Goal: Transaction & Acquisition: Purchase product/service

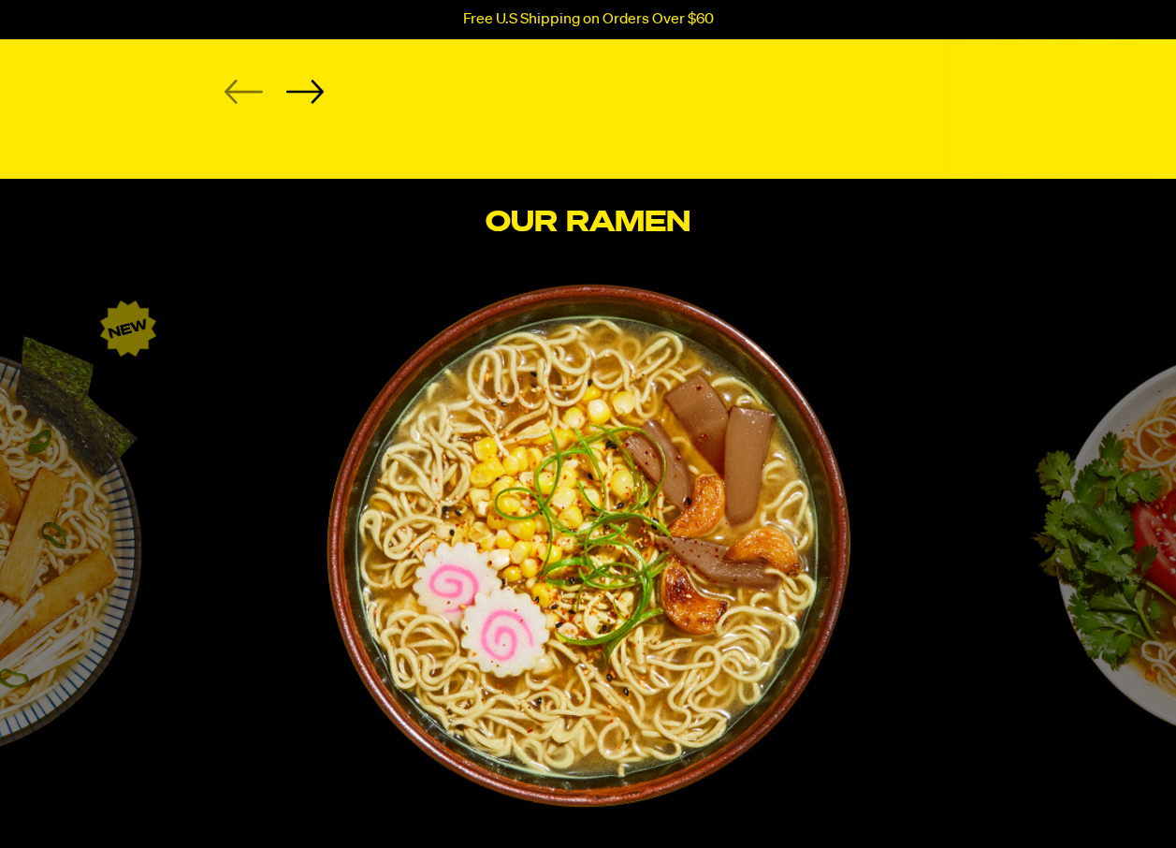
scroll to position [2994, 0]
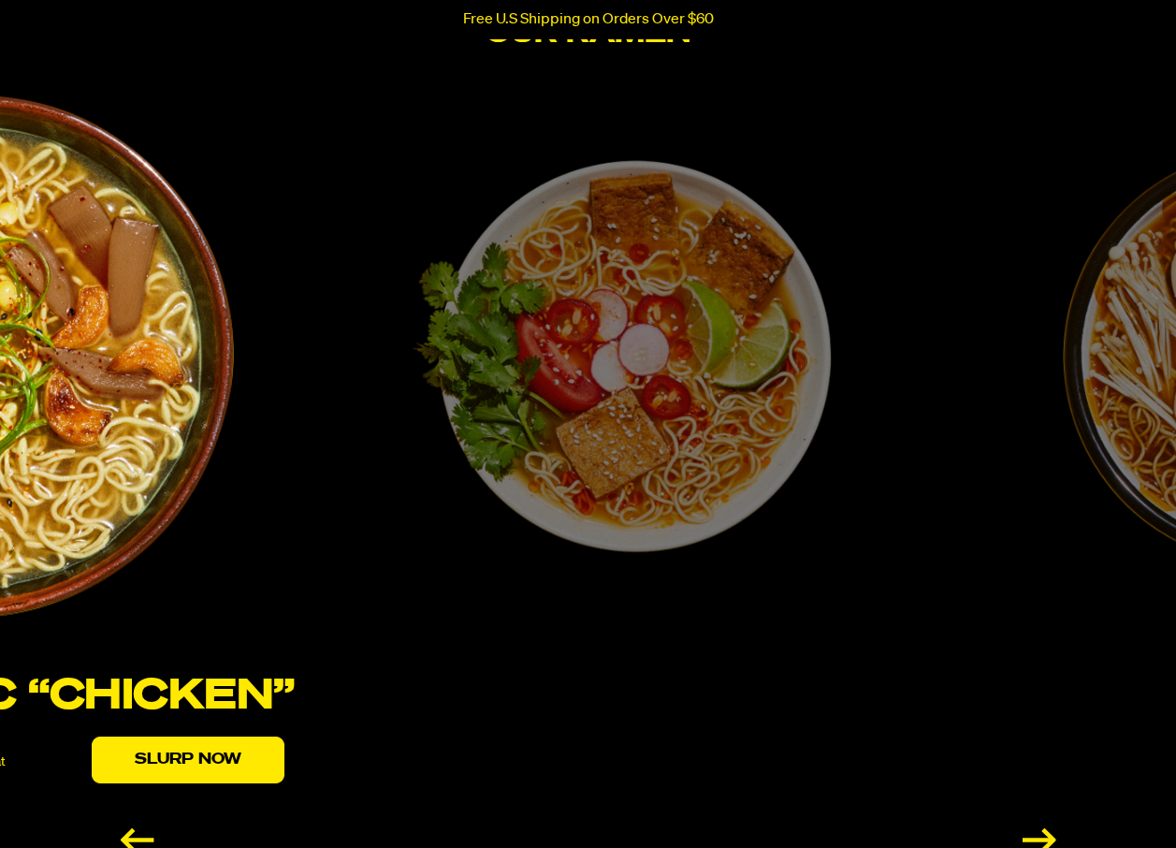
click at [488, 410] on div "[PERSON_NAME] “Shrimp” Fresh, bright, and zesty. A vibrant bowl to slurp under …" at bounding box center [622, 479] width 650 height 769
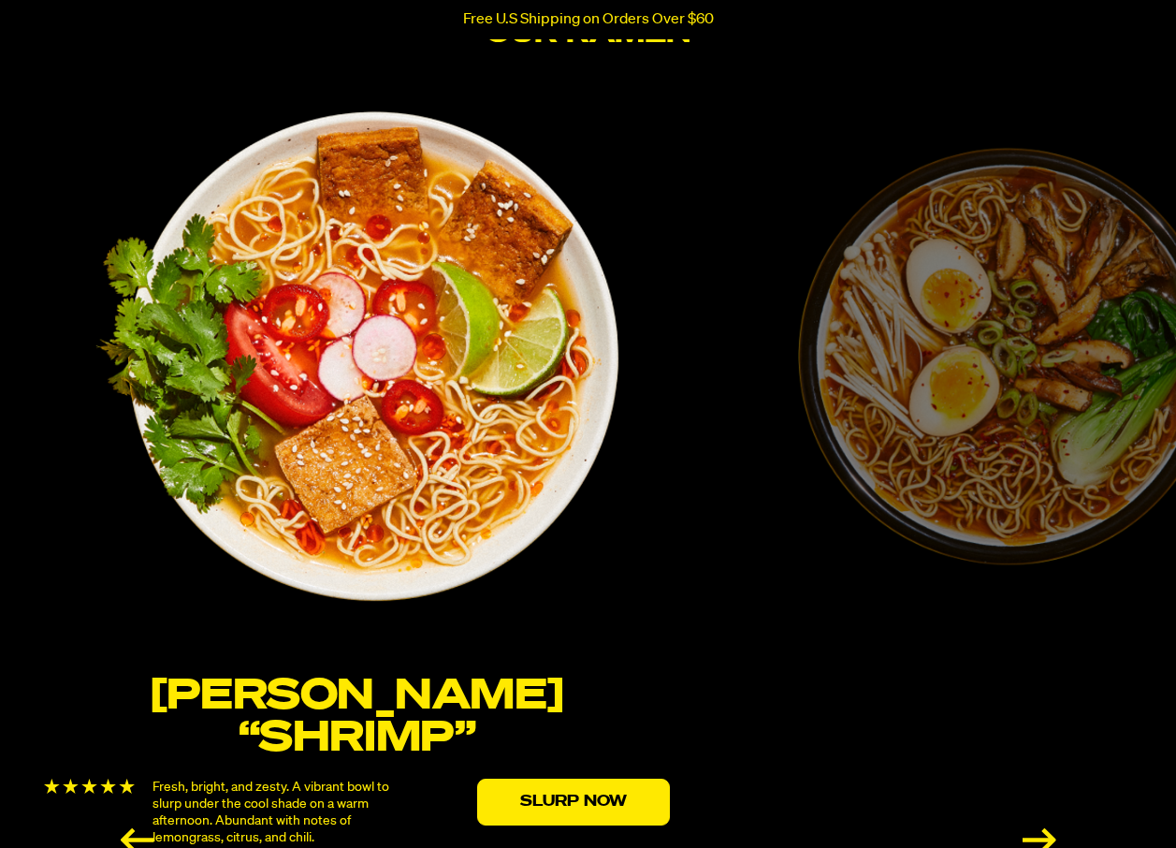
click at [498, 406] on link "2 / 6" at bounding box center [357, 386] width 650 height 582
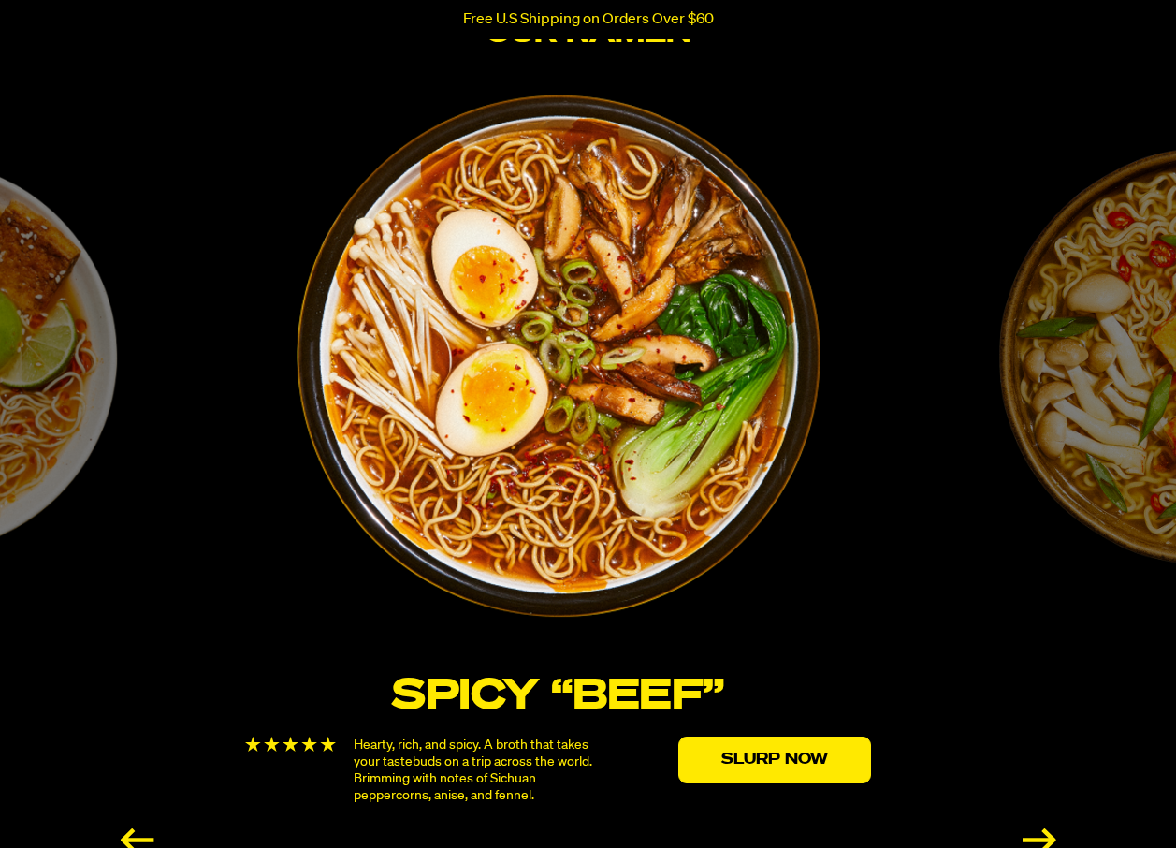
click at [320, 389] on img "3 / 6" at bounding box center [559, 357] width 524 height 524
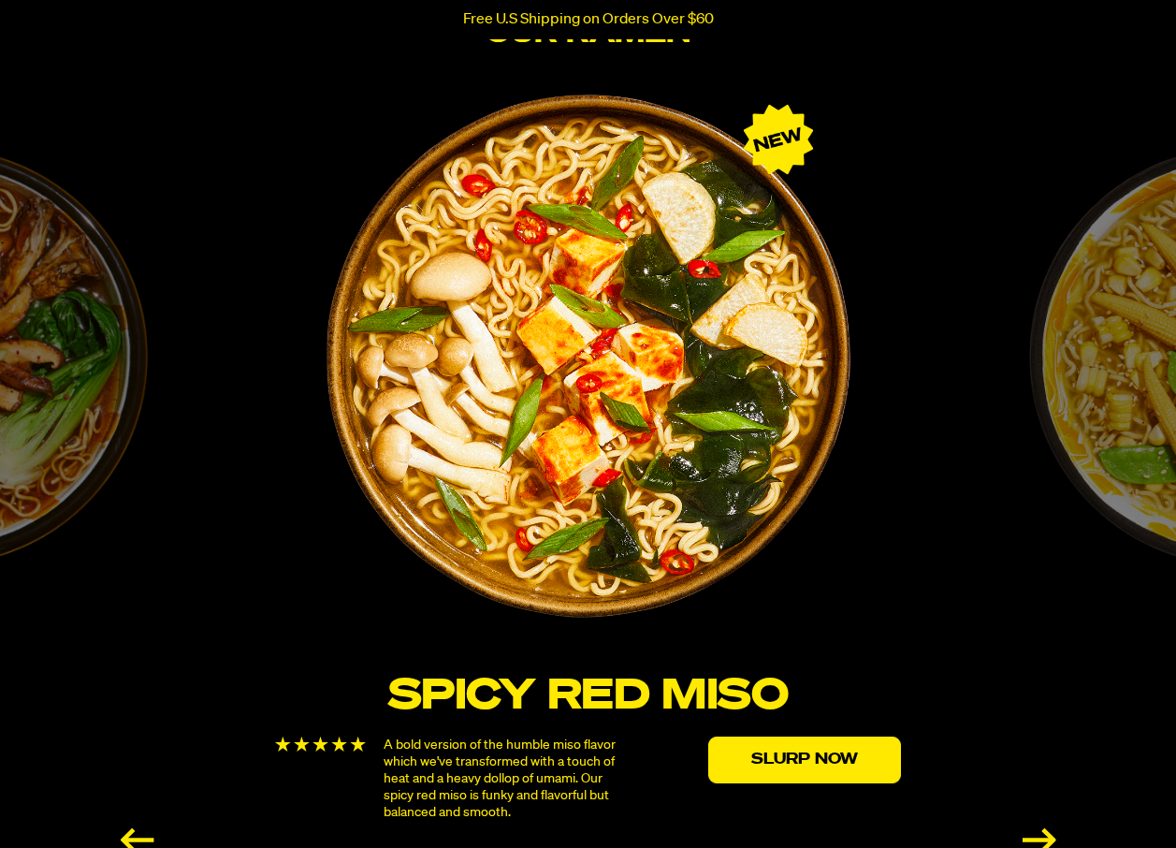
click at [362, 413] on img "4 / 6" at bounding box center [589, 357] width 526 height 526
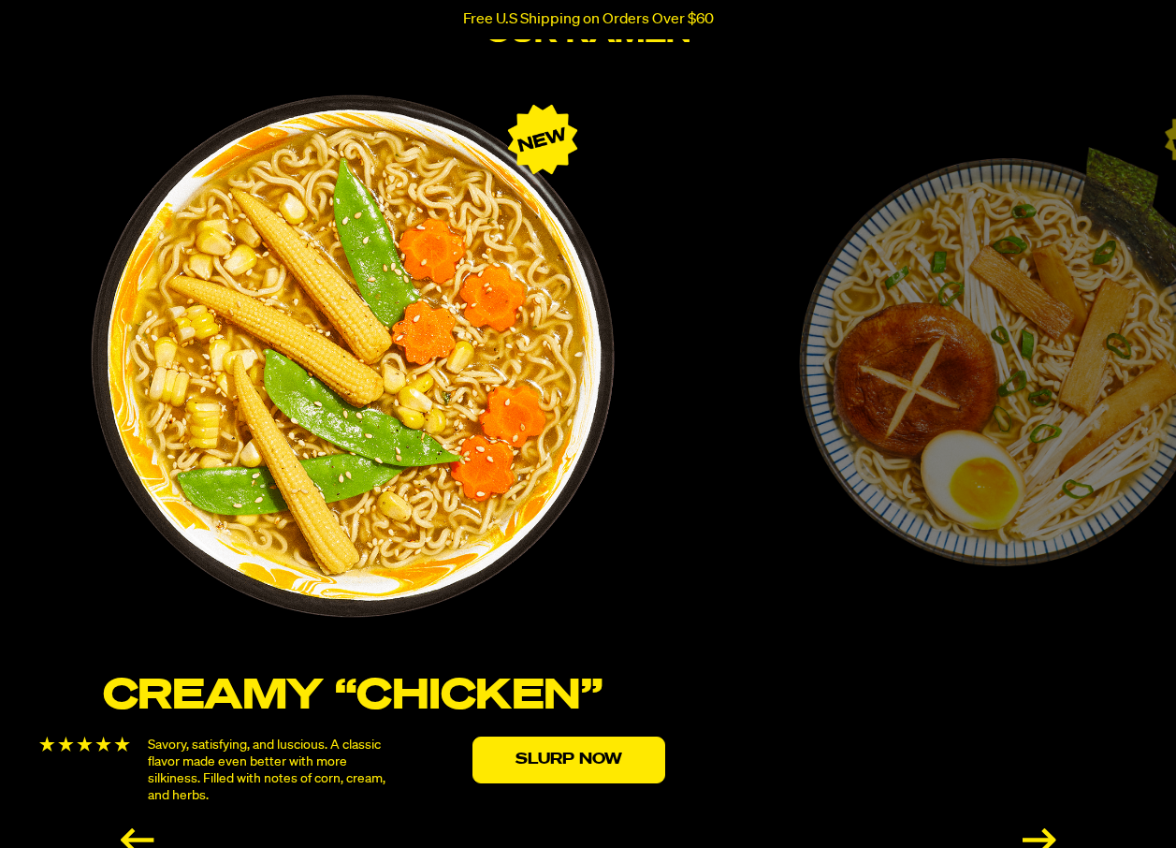
click at [355, 417] on img "5 / 6" at bounding box center [353, 357] width 526 height 526
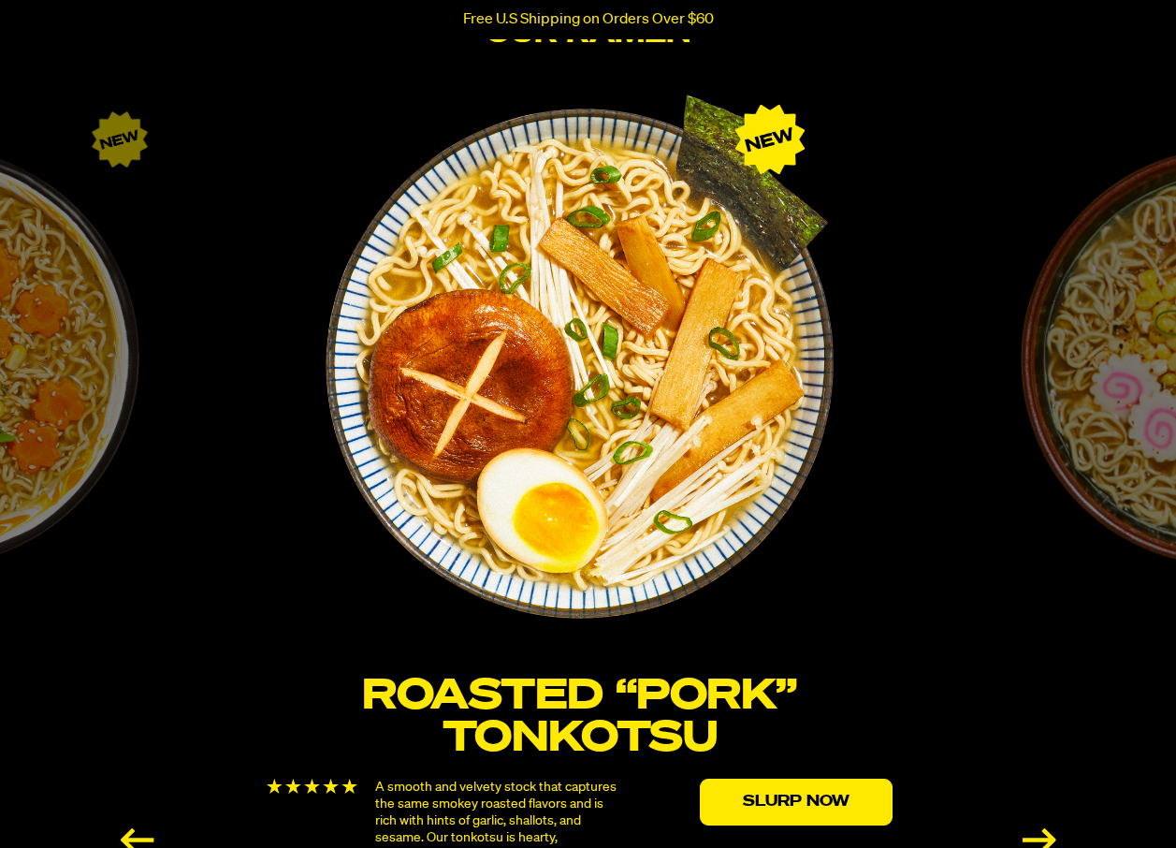
click at [349, 447] on img "6 / 6" at bounding box center [580, 357] width 526 height 526
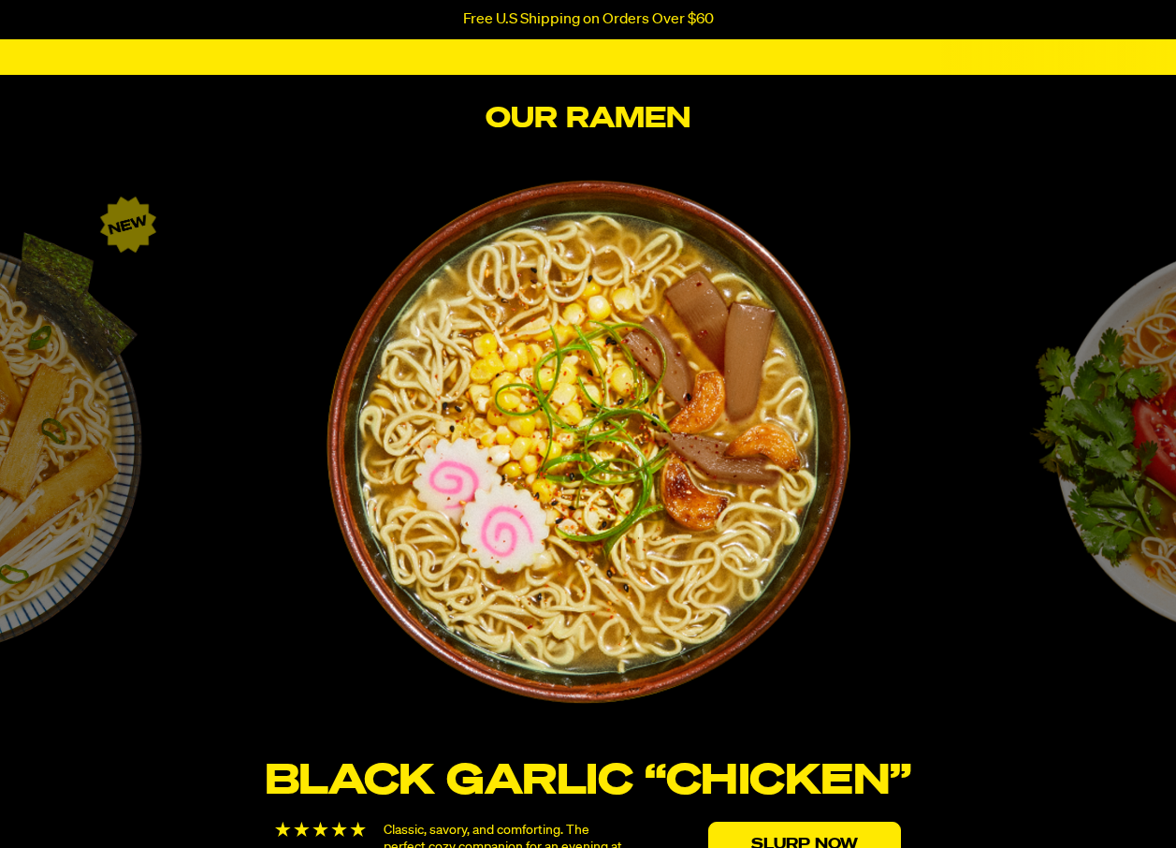
scroll to position [2901, 0]
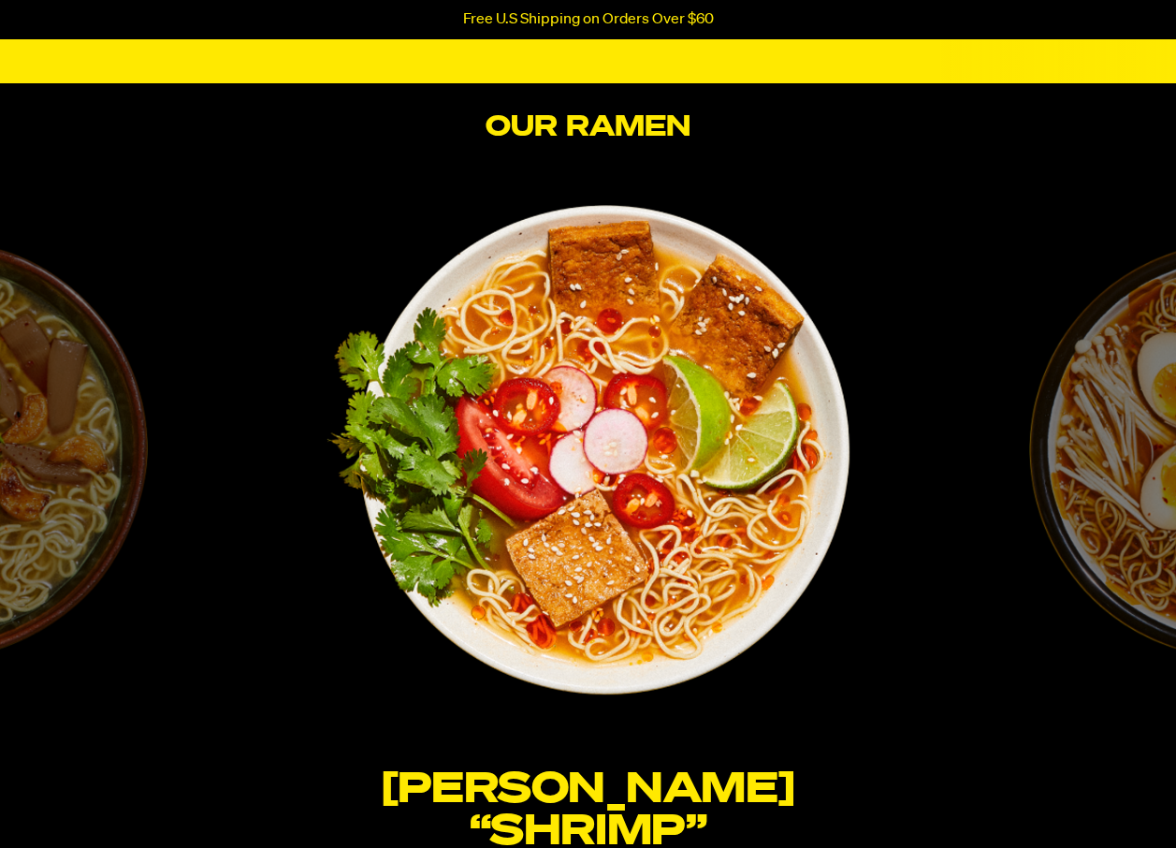
click at [857, 485] on img "2 / 6" at bounding box center [588, 450] width 538 height 538
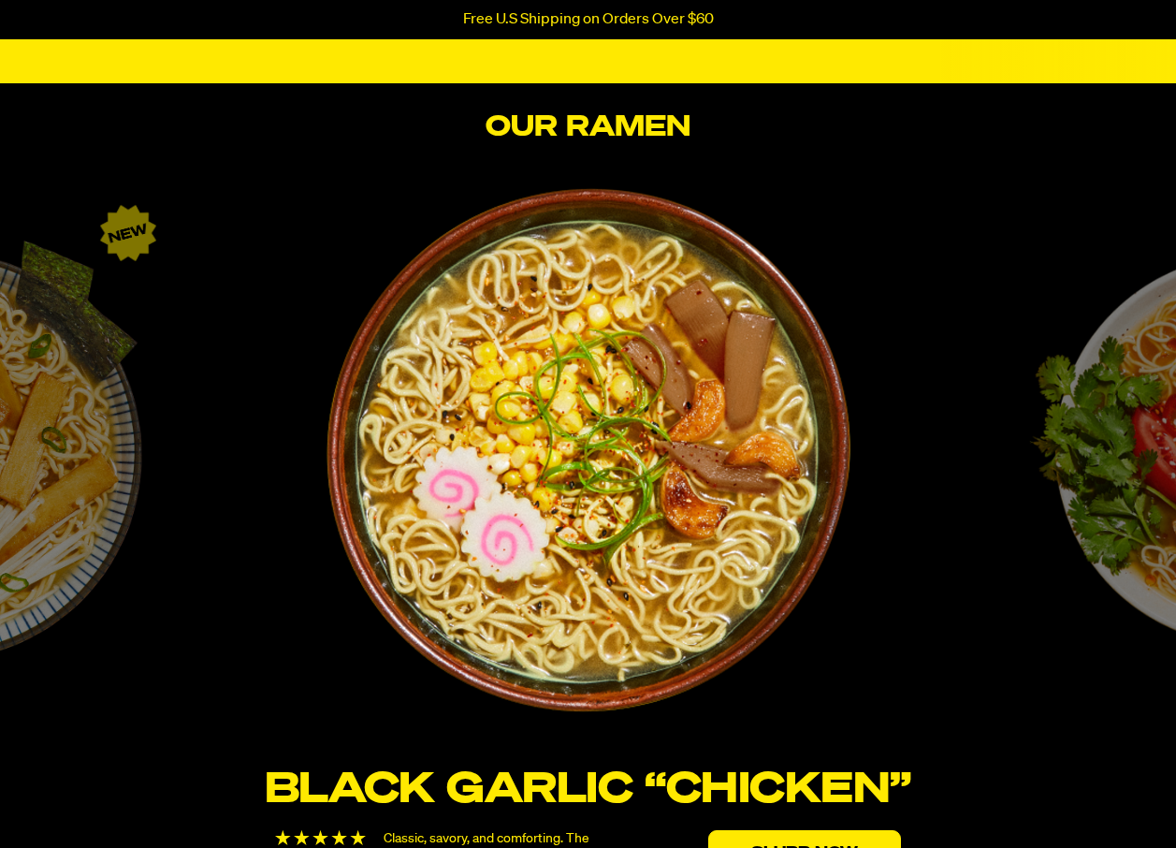
click at [852, 497] on img "1 / 6" at bounding box center [589, 450] width 528 height 528
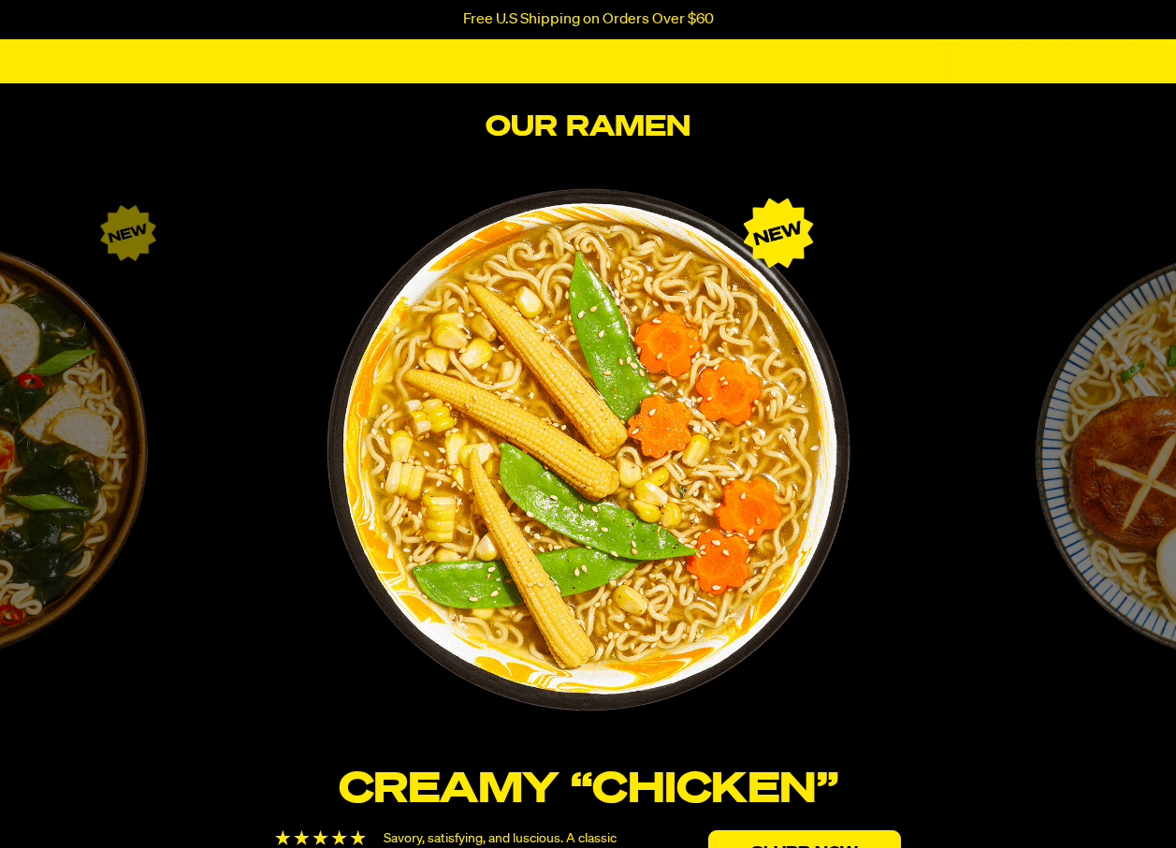
click at [852, 511] on img "5 / 6" at bounding box center [589, 450] width 528 height 528
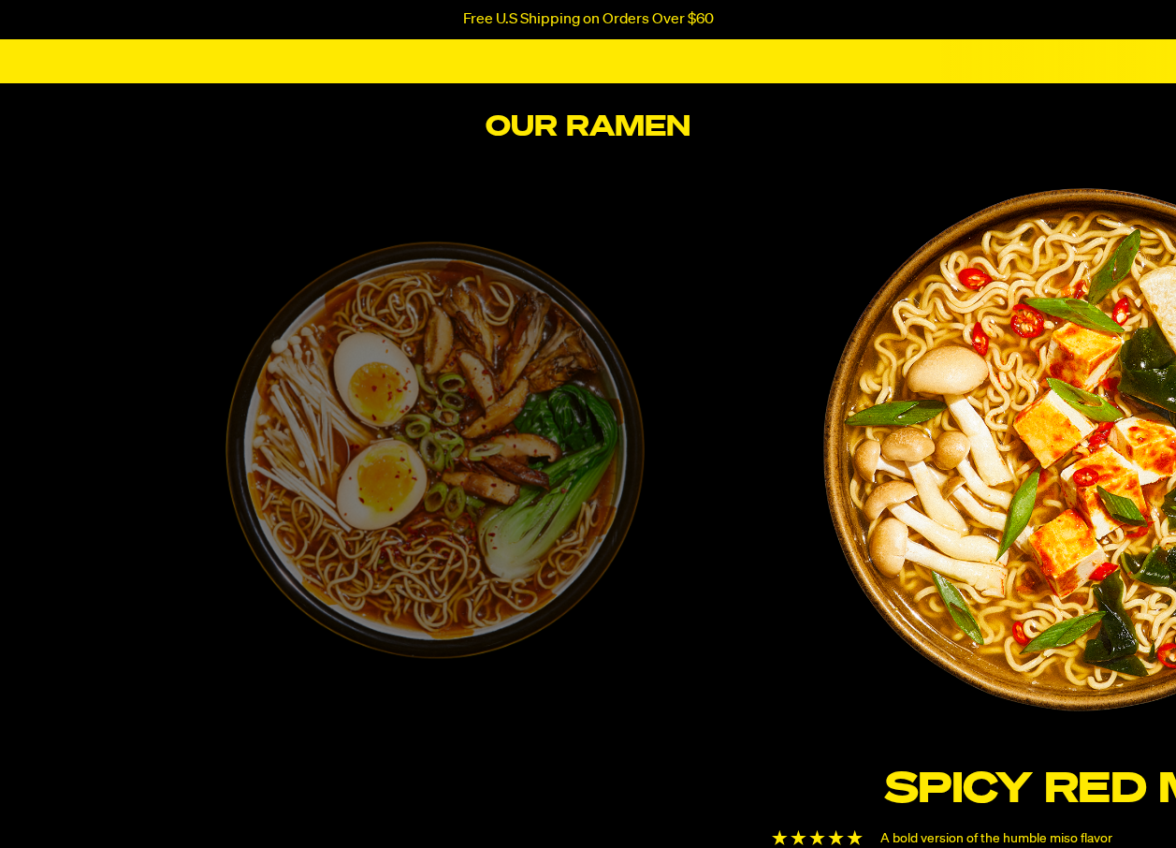
click at [1083, 478] on img "4 / 6" at bounding box center [1086, 450] width 528 height 528
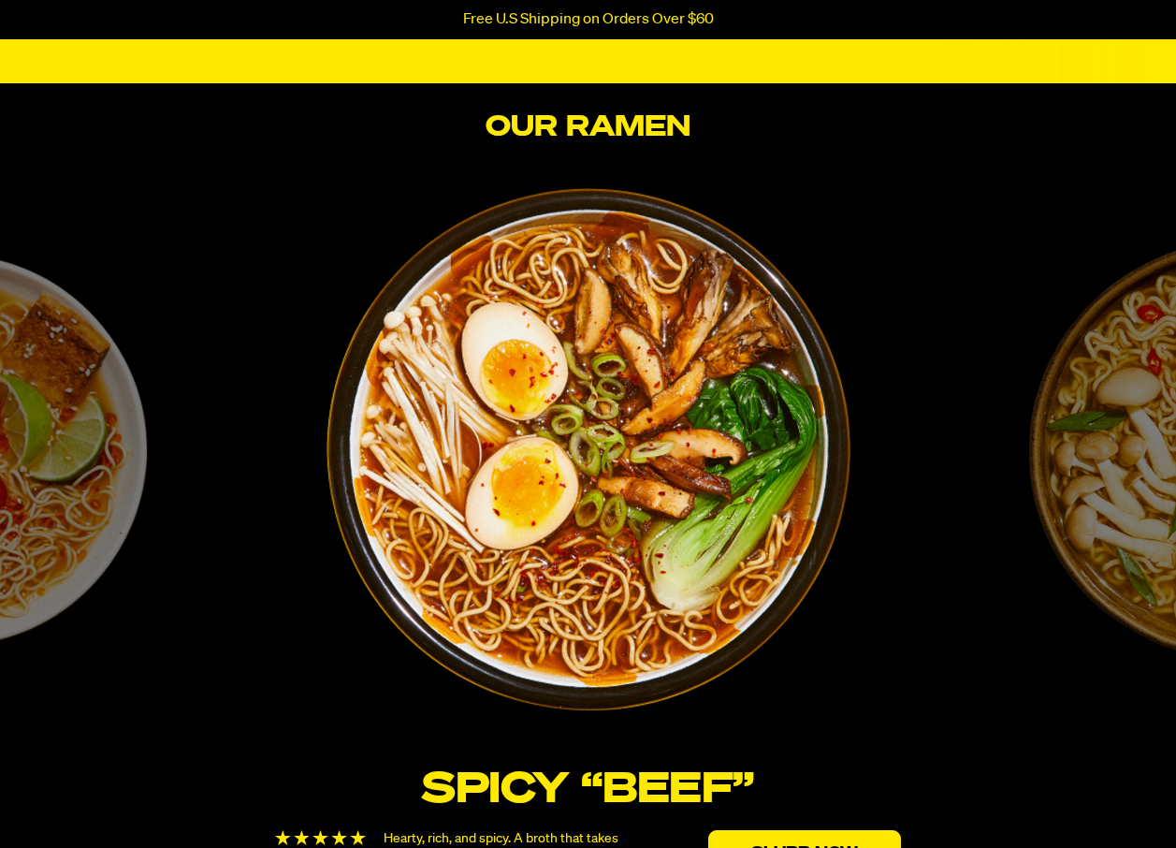
click at [575, 455] on img "3 / 6" at bounding box center [588, 449] width 535 height 535
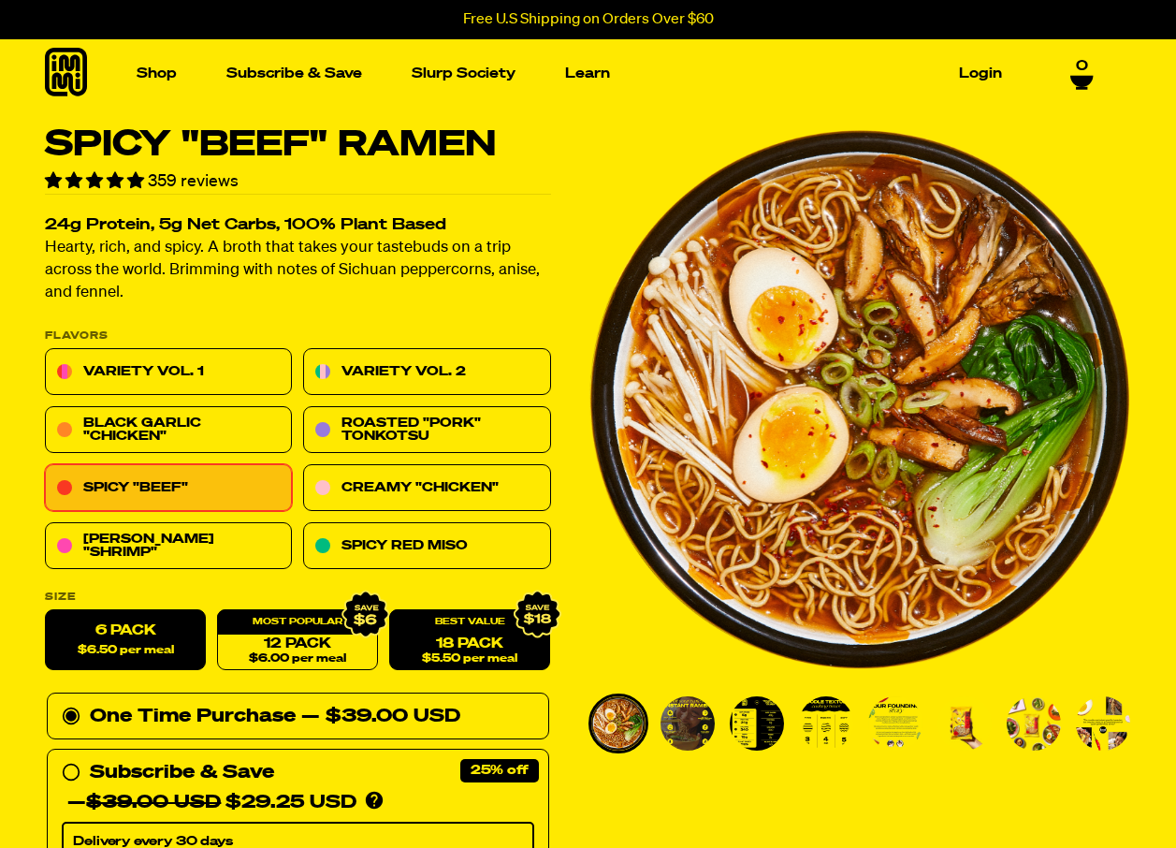
click at [473, 632] on div "18 Pack $5.50 per meal" at bounding box center [469, 640] width 161 height 61
click at [487, 634] on div "18 Pack $5.50 per meal" at bounding box center [469, 640] width 161 height 61
click at [469, 639] on link "18 Pack $5.50 per meal" at bounding box center [469, 640] width 161 height 61
radio input "false"
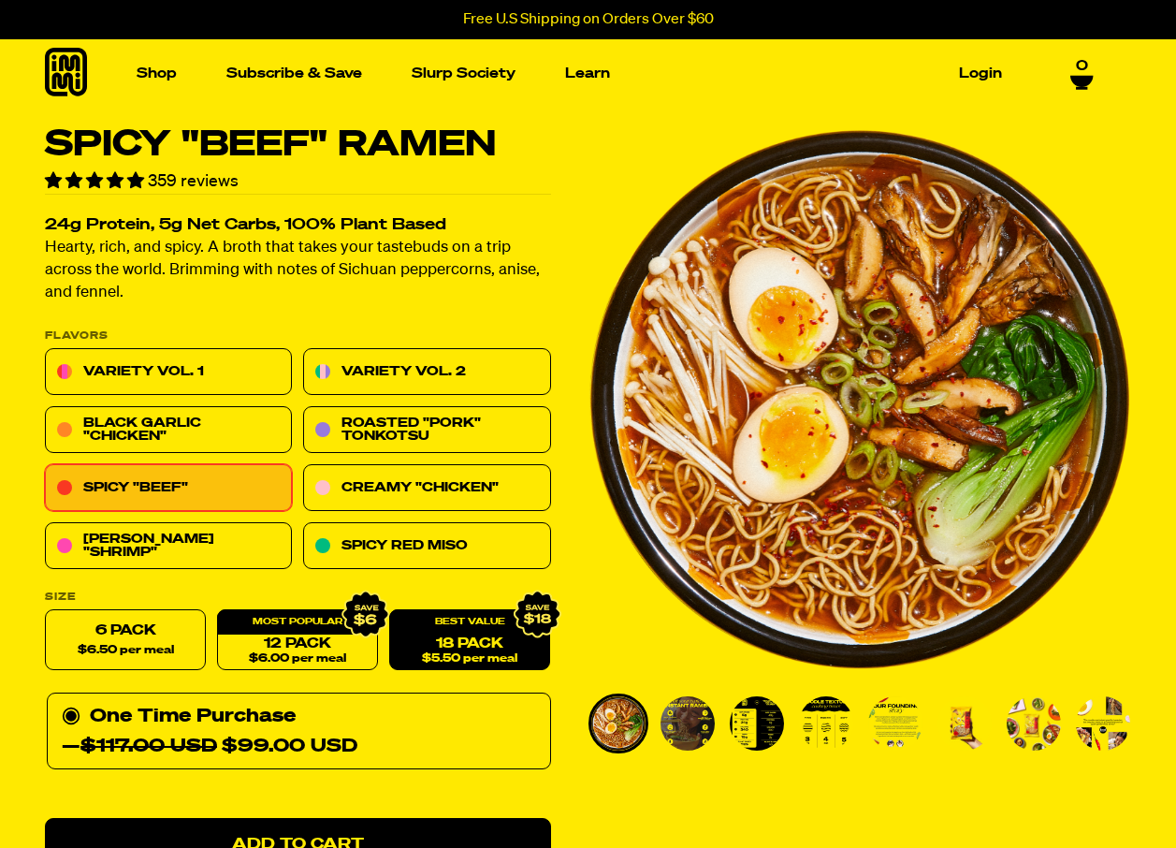
click at [471, 639] on link "18 Pack $5.50 per meal" at bounding box center [469, 640] width 161 height 61
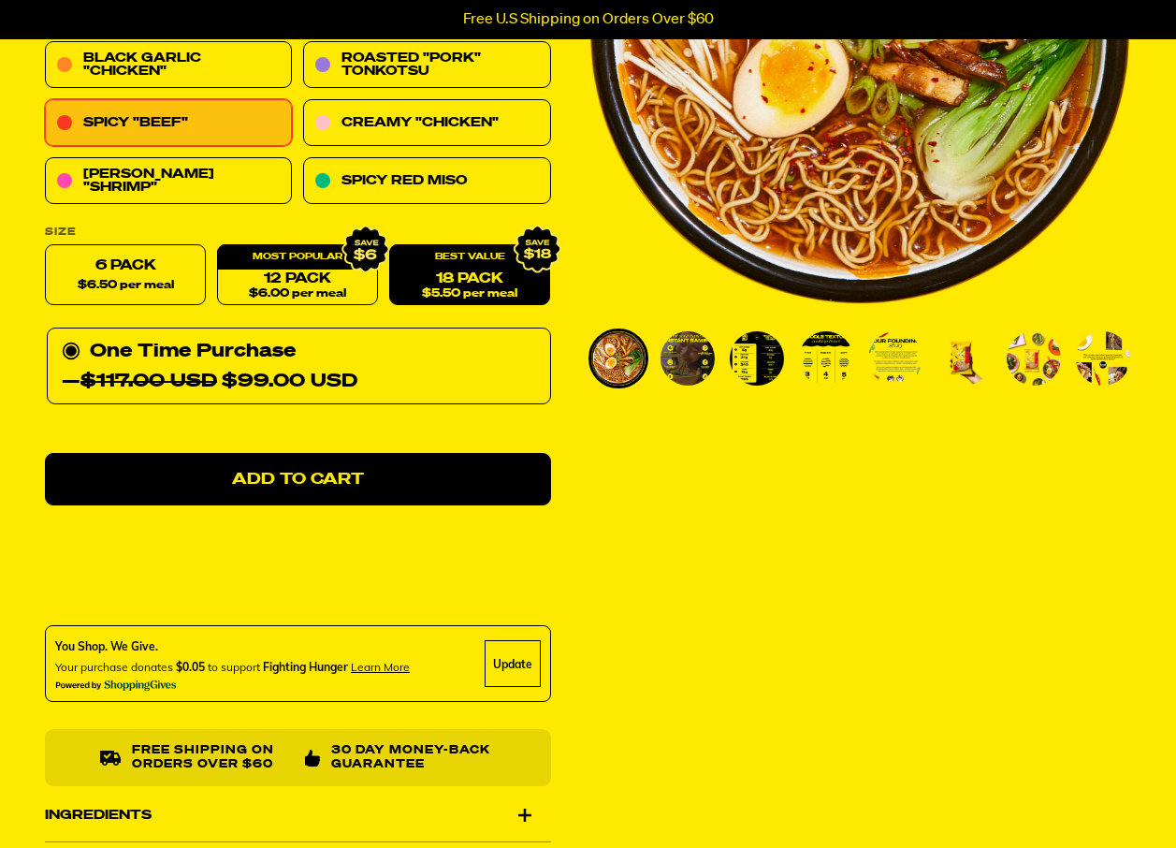
scroll to position [281, 0]
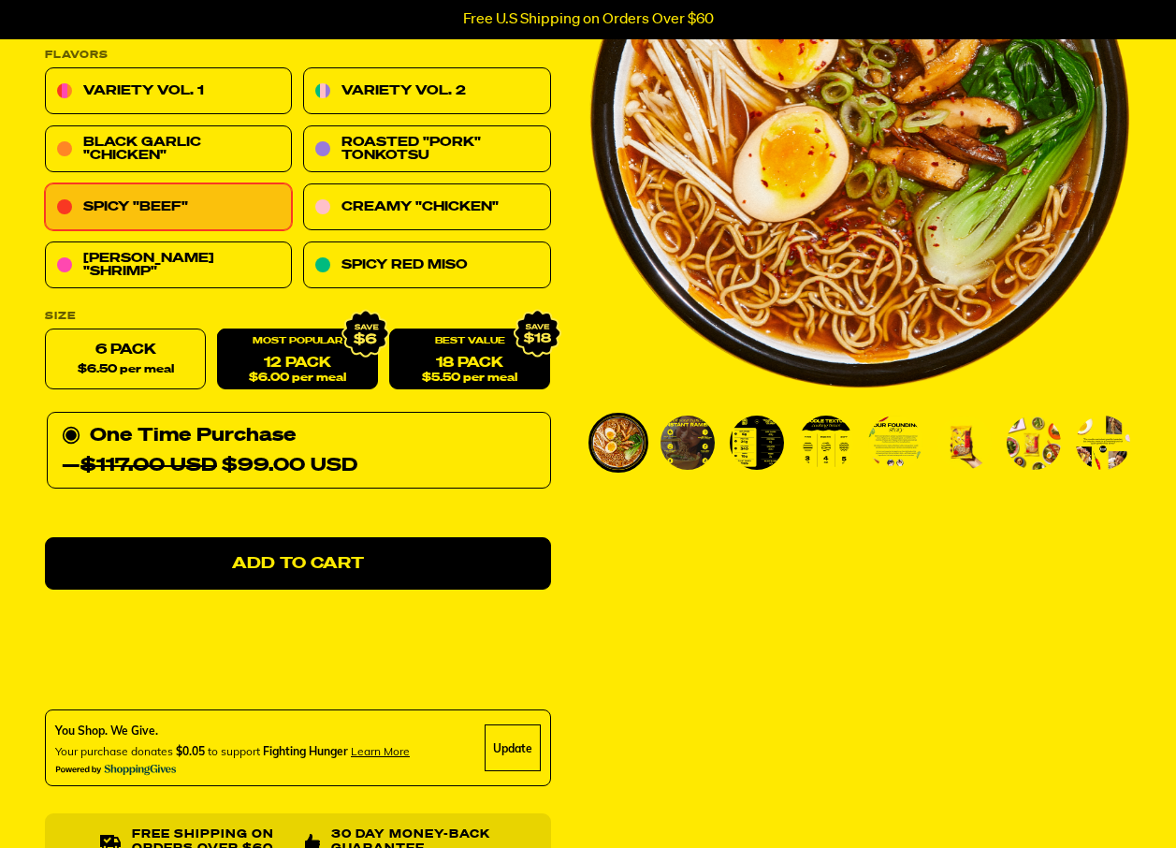
click at [328, 362] on link "12 Pack $6.00 per meal" at bounding box center [297, 359] width 161 height 61
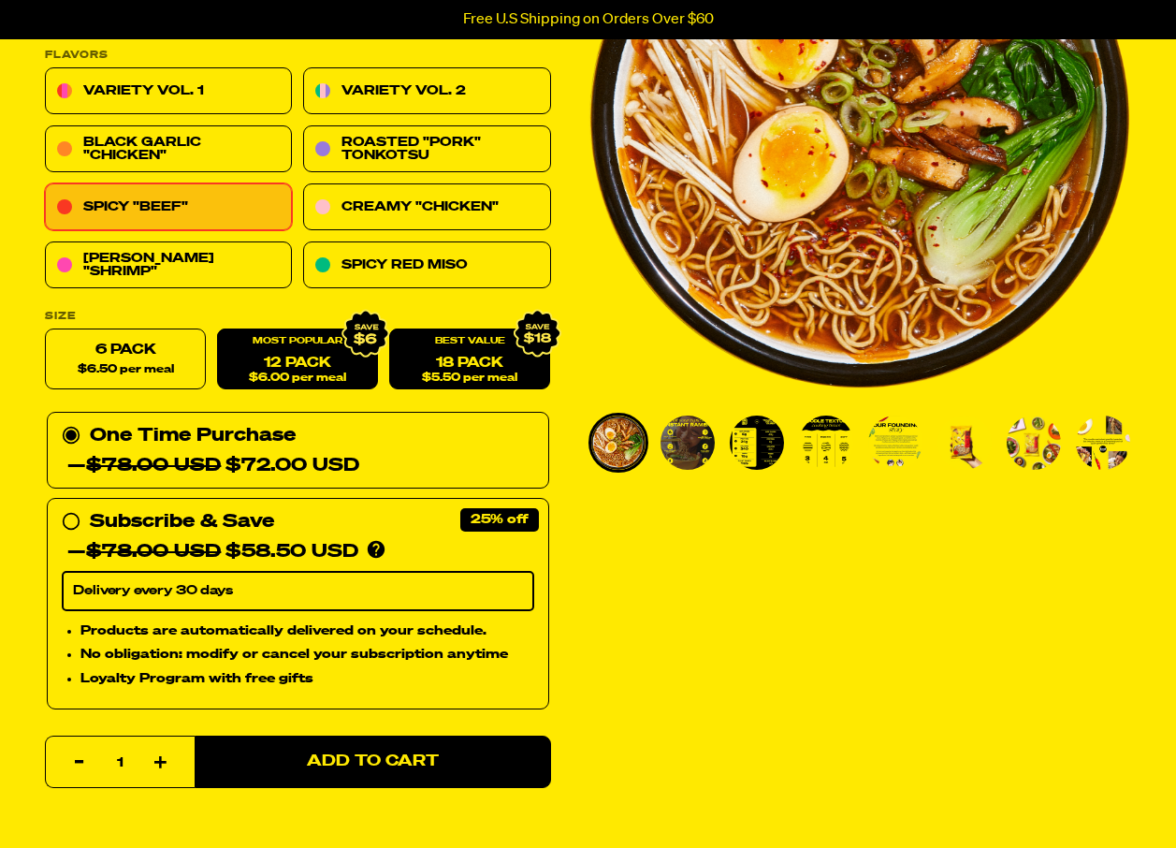
click at [455, 359] on link "18 Pack $5.50 per meal" at bounding box center [469, 359] width 161 height 61
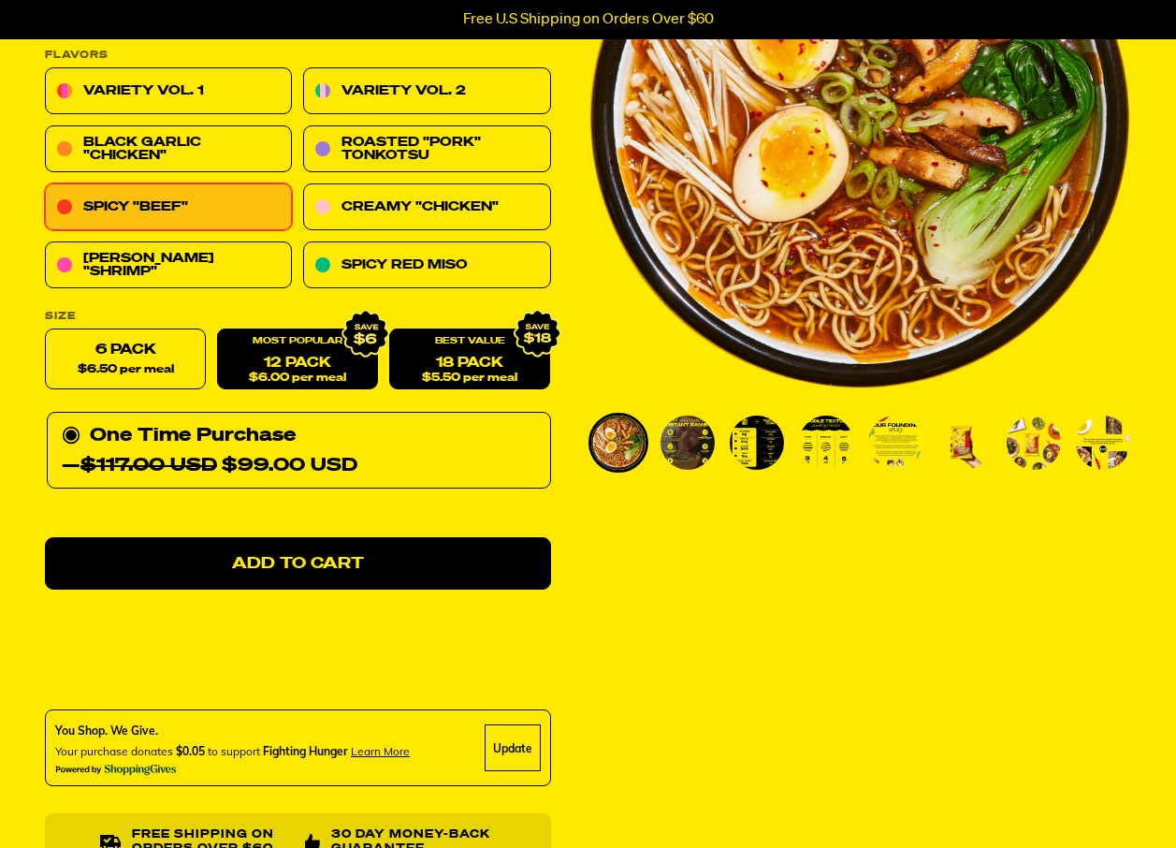
click at [298, 366] on link "12 Pack $6.00 per meal" at bounding box center [297, 359] width 161 height 61
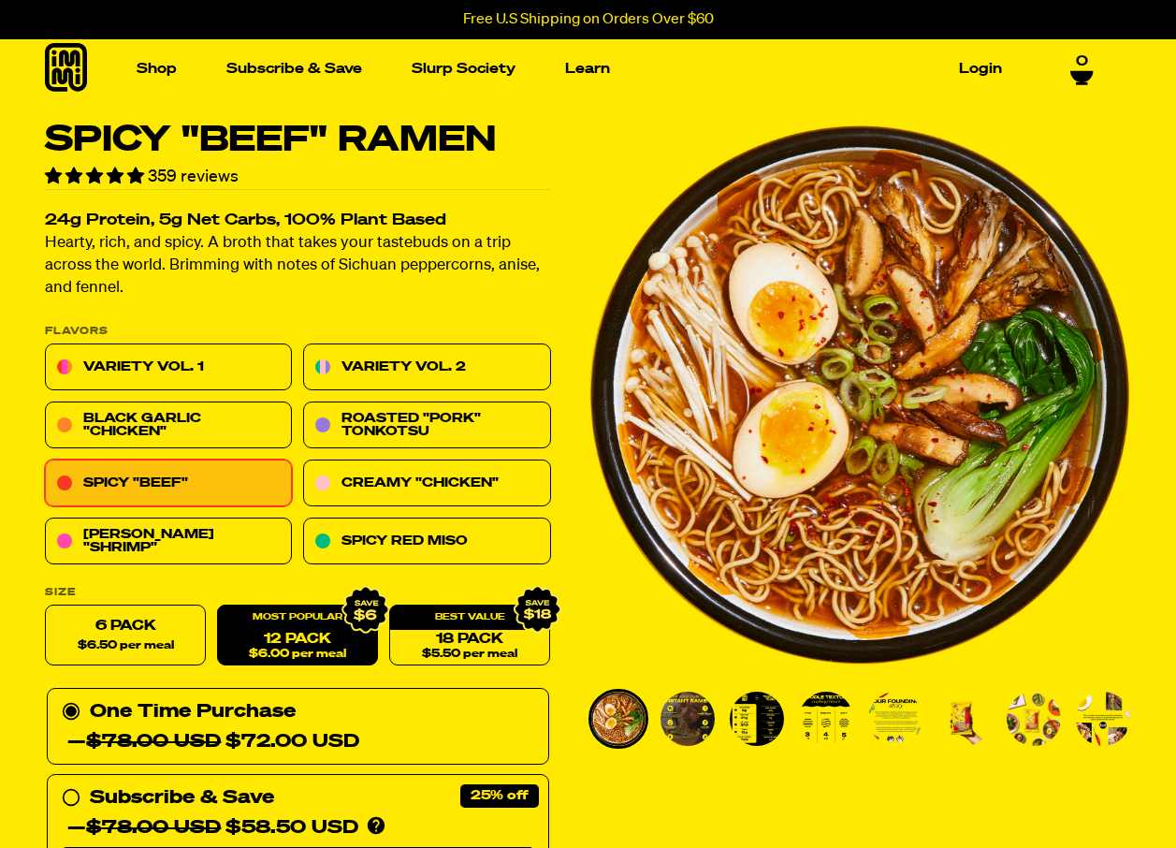
scroll to position [0, 0]
